Goal: Information Seeking & Learning: Check status

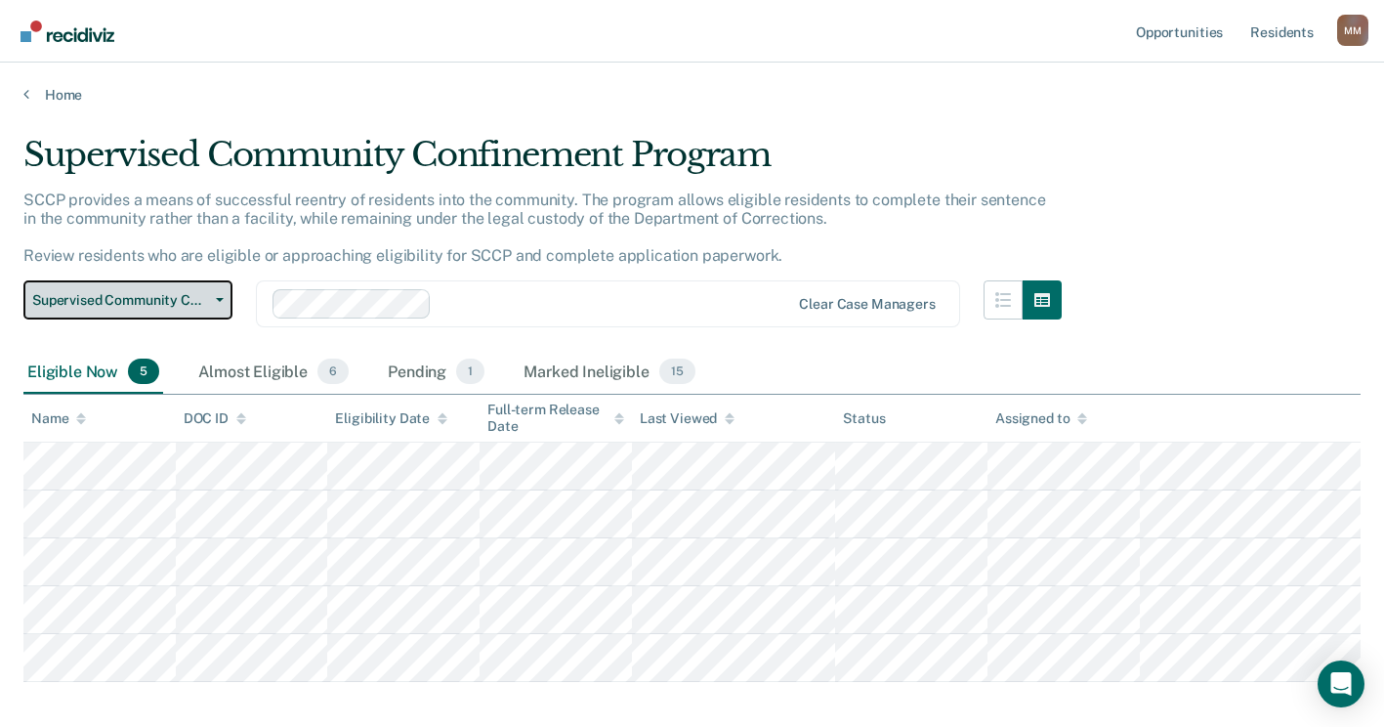
click at [218, 299] on icon "button" at bounding box center [220, 300] width 8 height 4
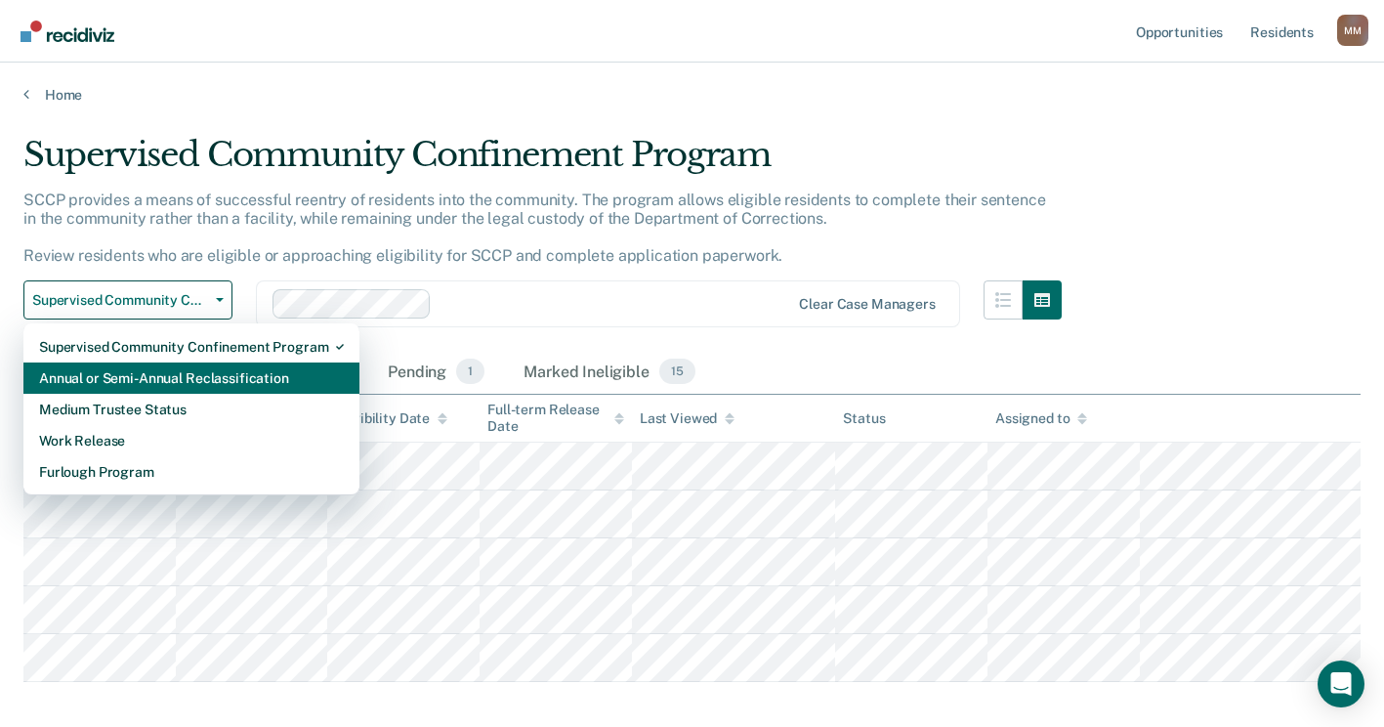
click at [159, 372] on div "Annual or Semi-Annual Reclassification" at bounding box center [191, 377] width 305 height 31
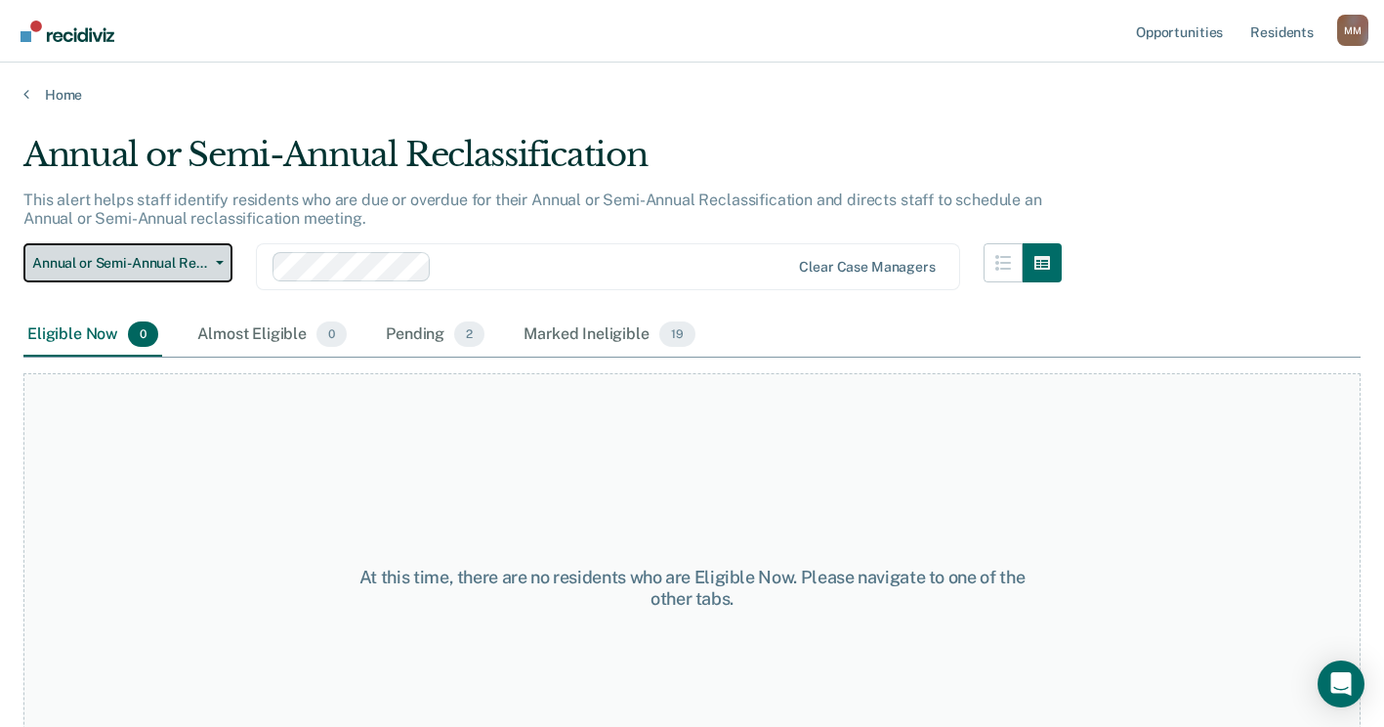
click at [229, 265] on button "Annual or Semi-Annual Reclassification" at bounding box center [127, 262] width 209 height 39
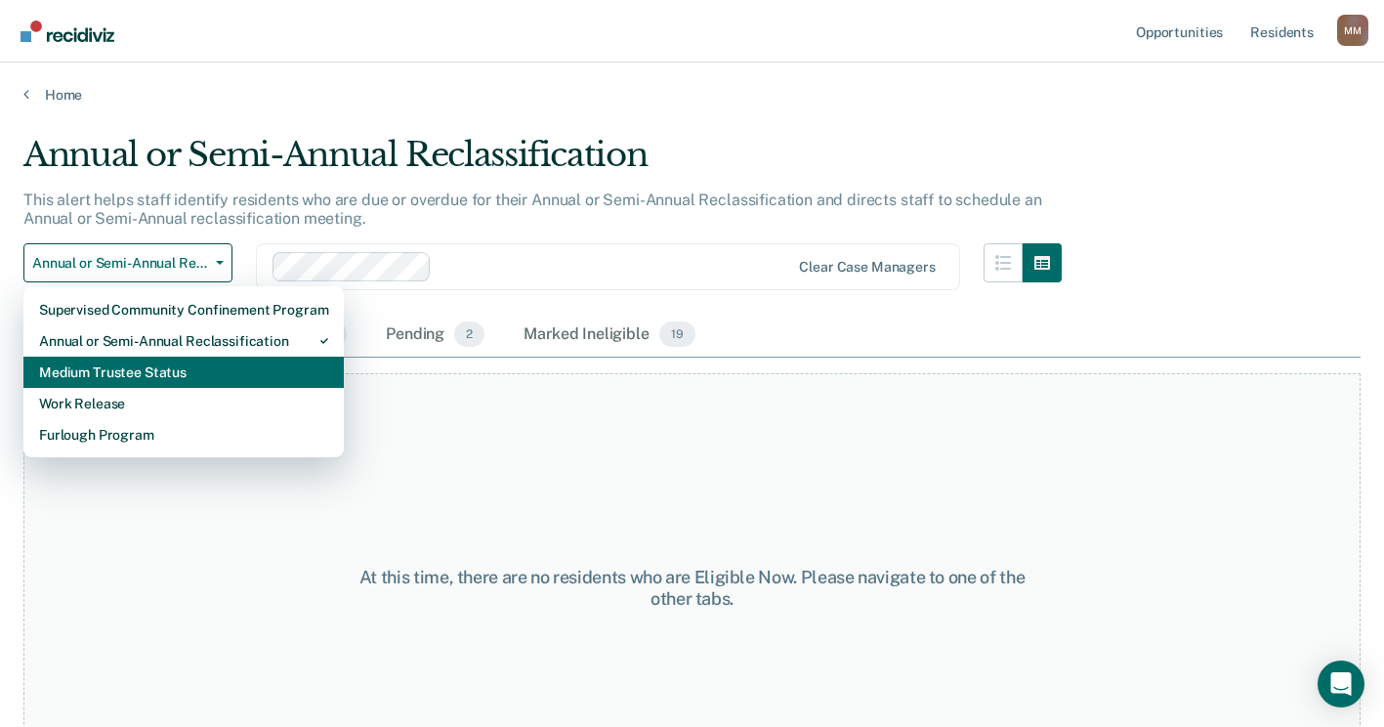
click at [191, 377] on div "Medium Trustee Status" at bounding box center [183, 371] width 289 height 31
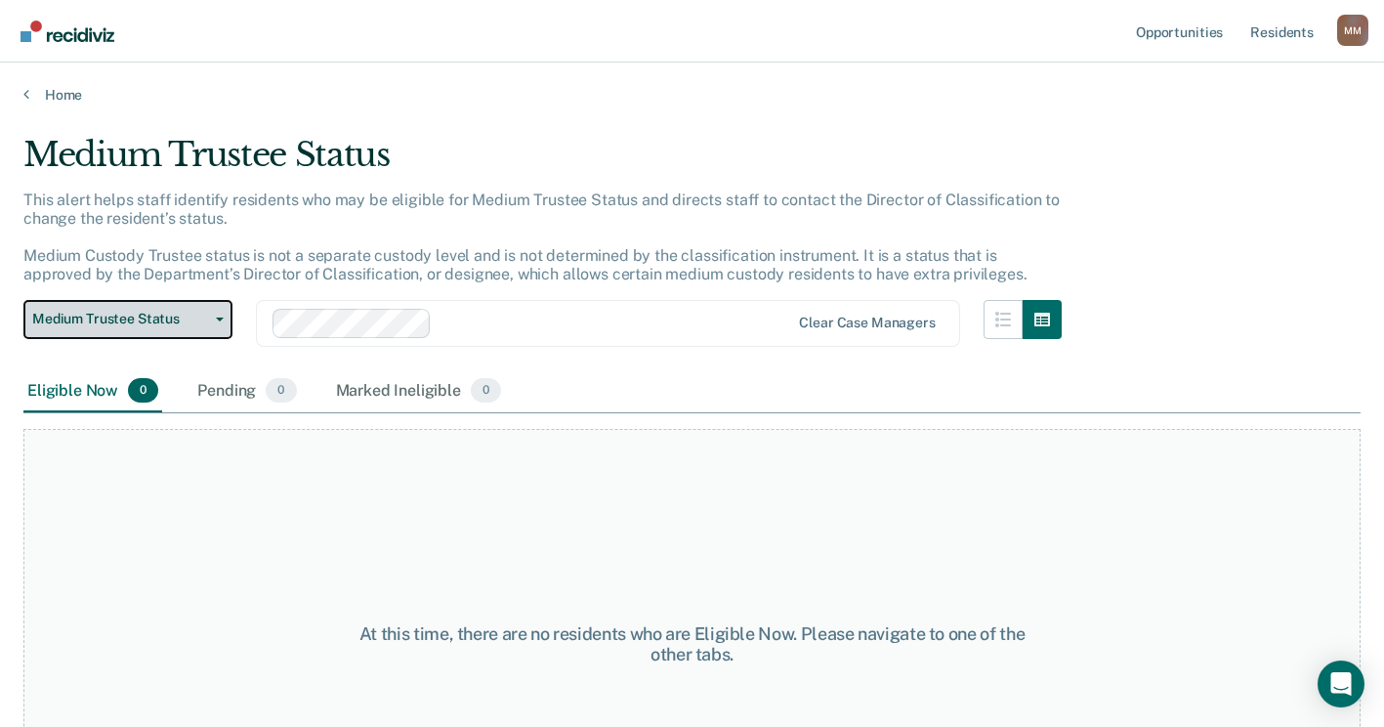
click at [218, 313] on button "Medium Trustee Status" at bounding box center [127, 319] width 209 height 39
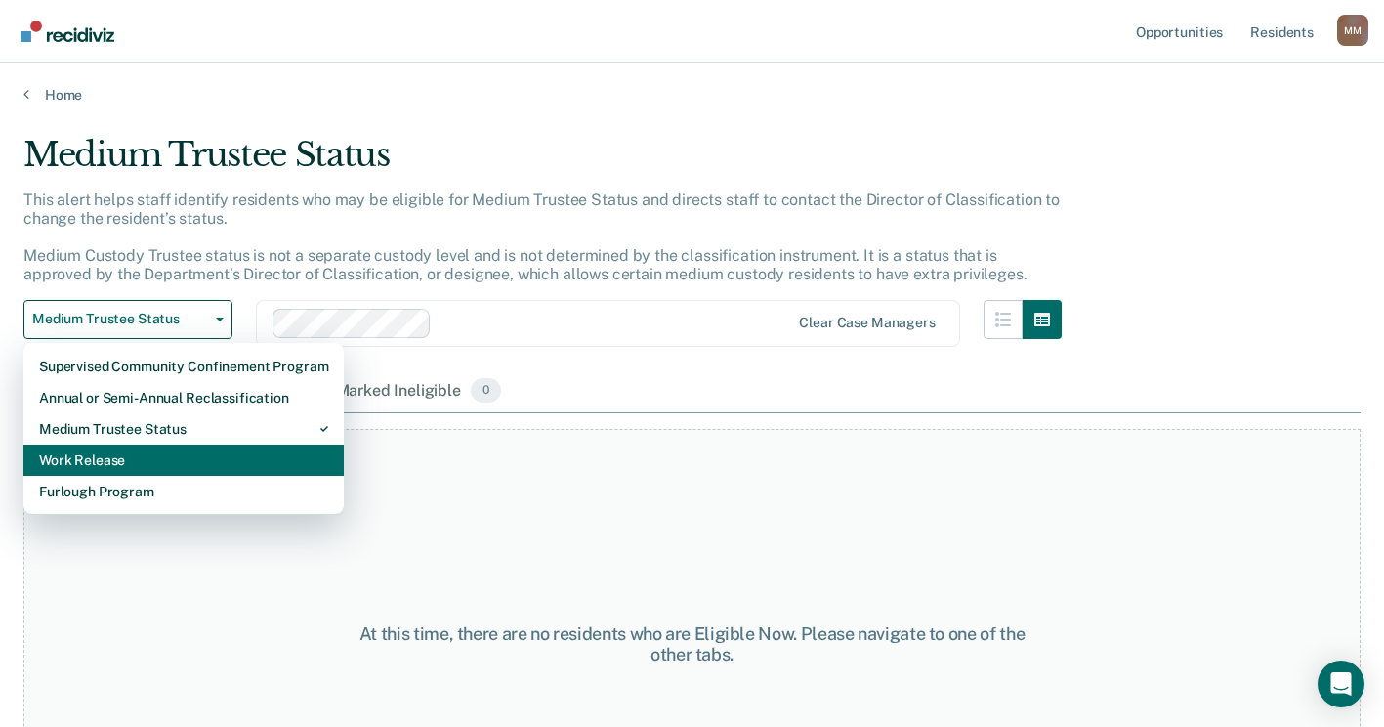
click at [186, 445] on div "Work Release" at bounding box center [183, 459] width 289 height 31
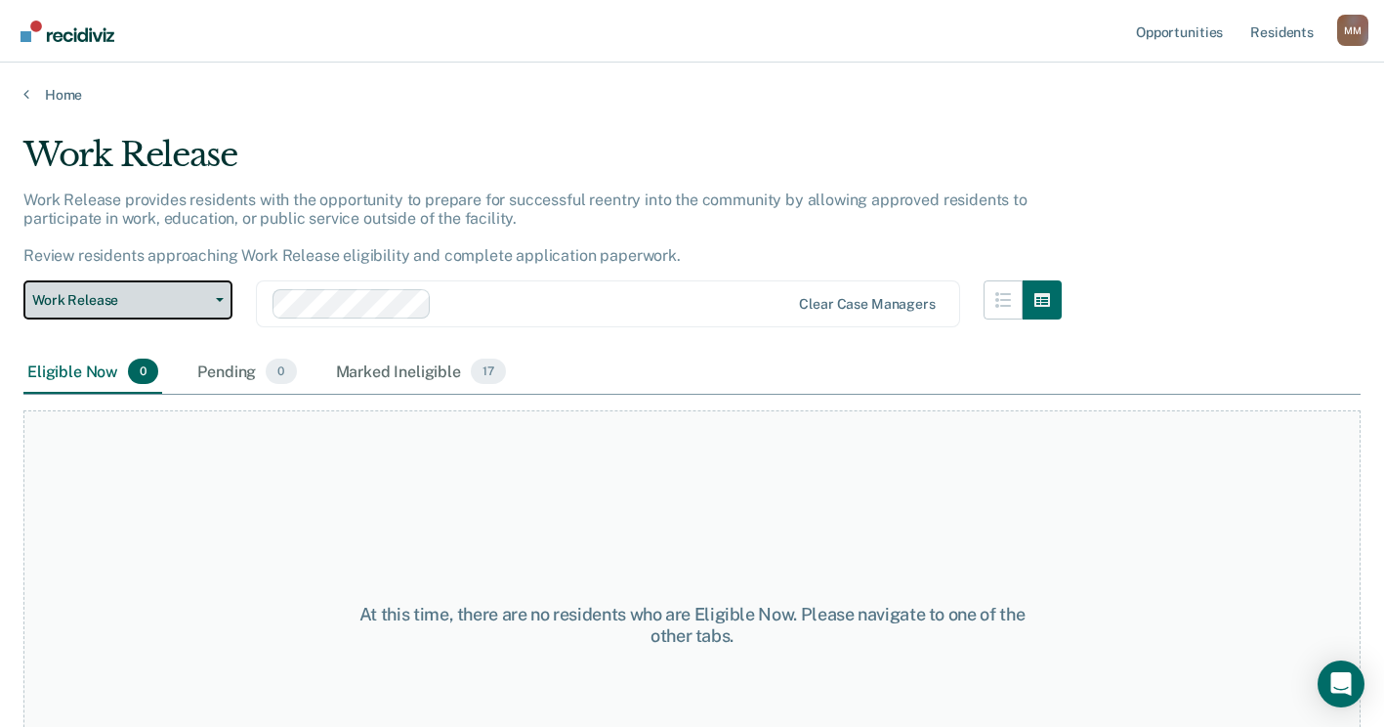
click at [224, 291] on button "Work Release" at bounding box center [127, 299] width 209 height 39
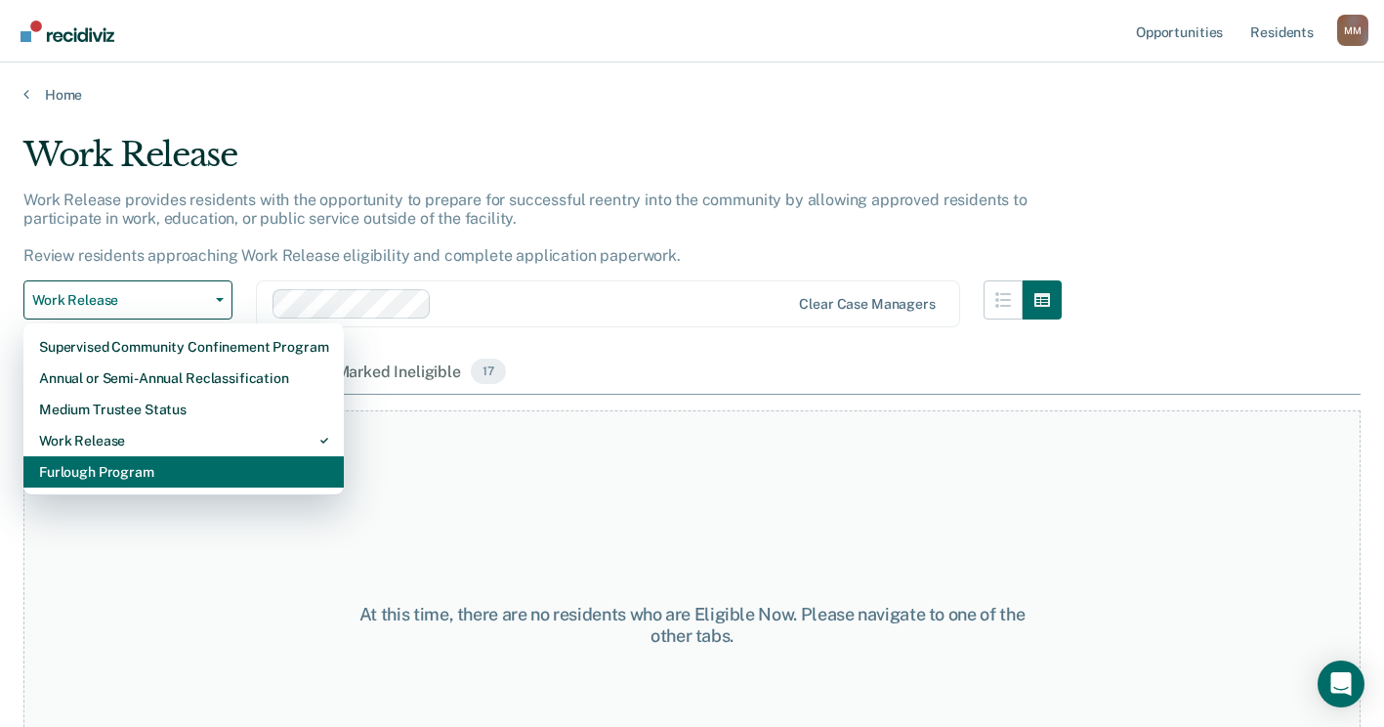
click at [141, 466] on div "Furlough Program" at bounding box center [183, 471] width 289 height 31
